Goal: Navigation & Orientation: Find specific page/section

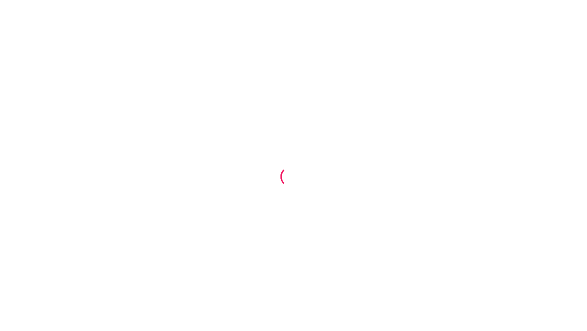
click at [543, 60] on div at bounding box center [293, 165] width 587 height 331
click at [245, 37] on div at bounding box center [293, 165] width 587 height 331
